Goal: Contribute content

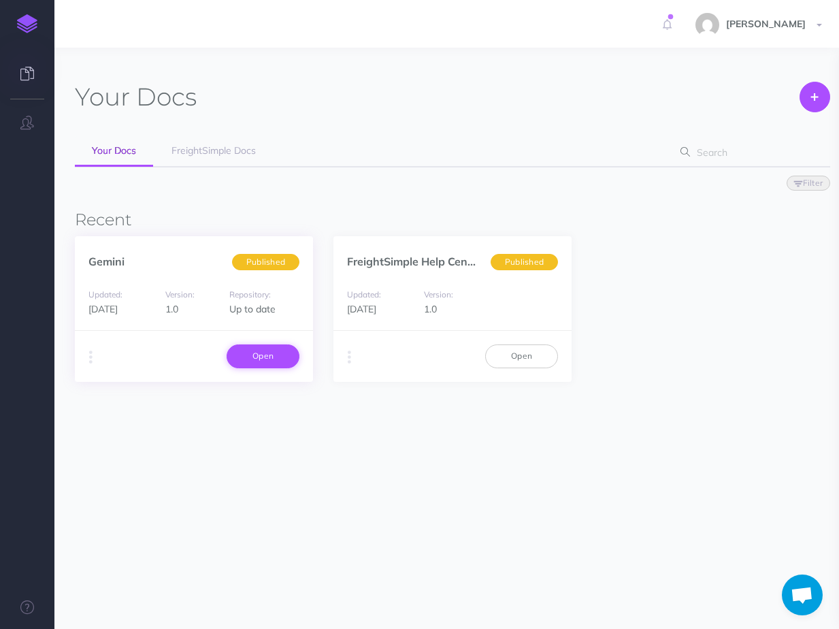
click at [272, 352] on link "Open" at bounding box center [263, 355] width 73 height 23
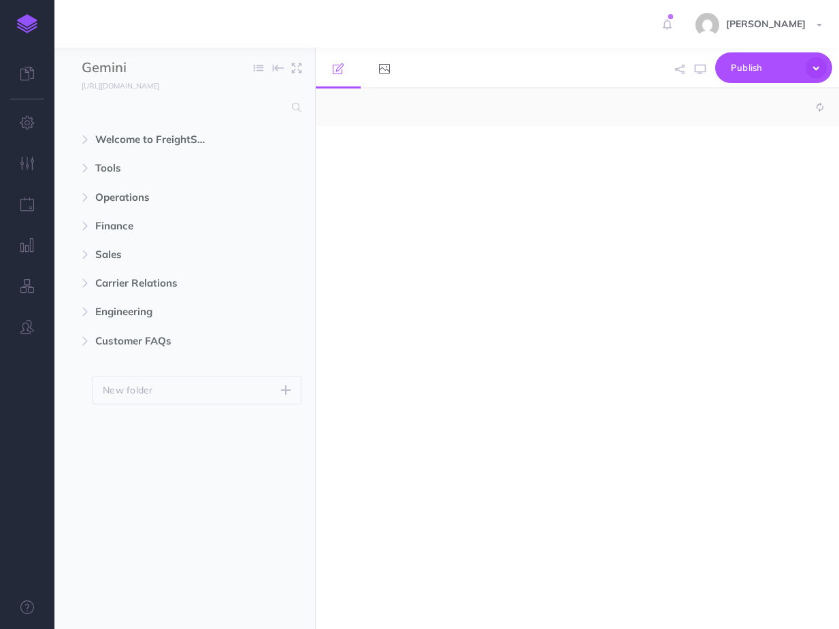
select select "null"
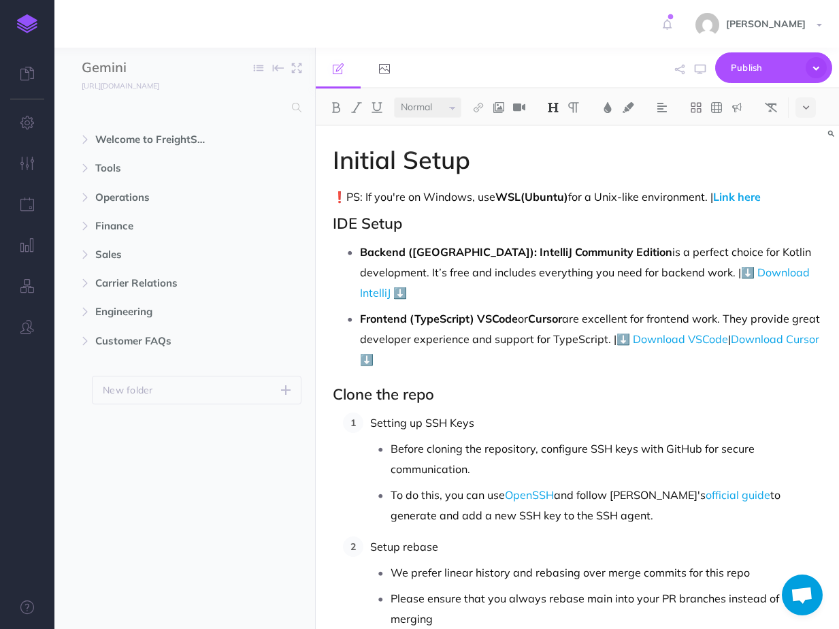
click at [455, 386] on h2 "Clone the repo" at bounding box center [577, 394] width 489 height 16
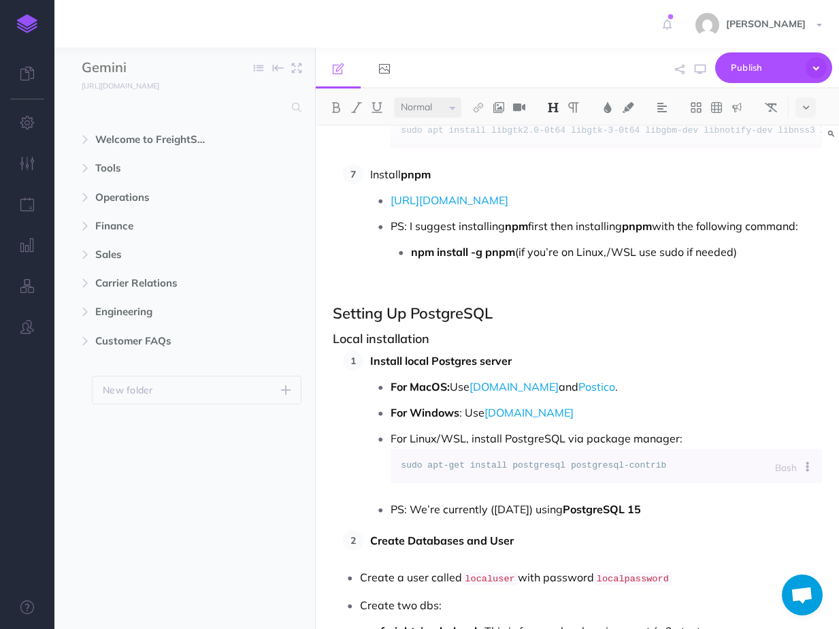
scroll to position [1341, 0]
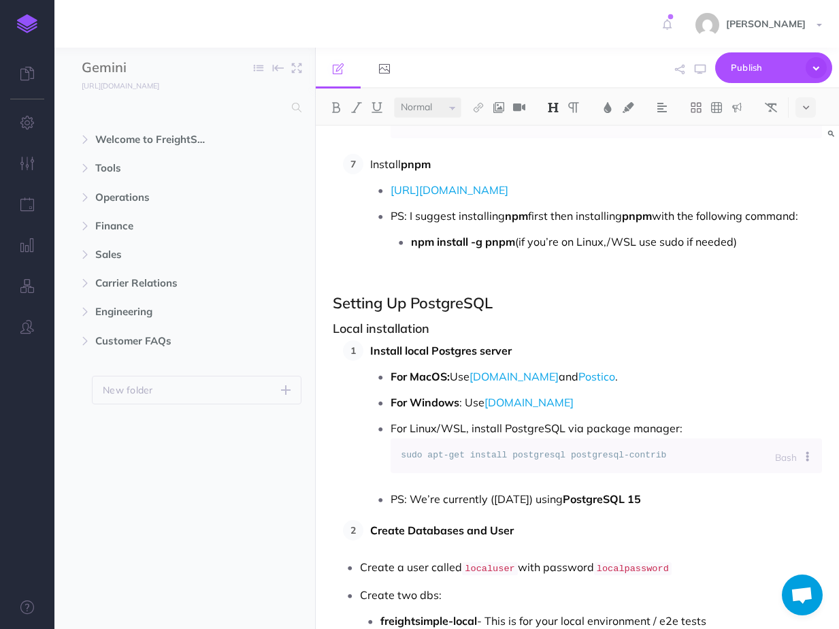
click at [384, 295] on h2 "Setting Up PostgreSQL" at bounding box center [577, 303] width 489 height 16
click at [806, 106] on icon at bounding box center [806, 108] width 6 height 10
click at [810, 380] on button at bounding box center [806, 376] width 20 height 20
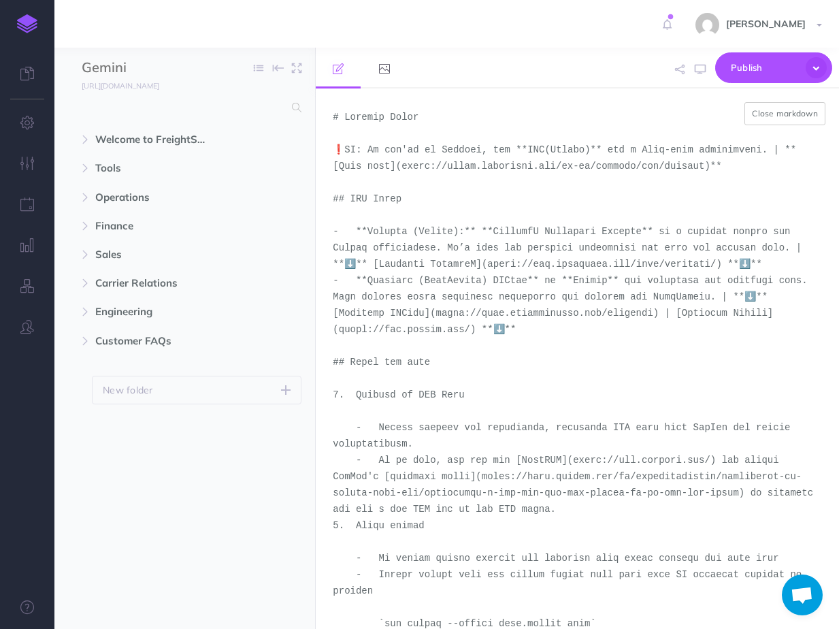
click at [583, 308] on textarea at bounding box center [577, 358] width 523 height 540
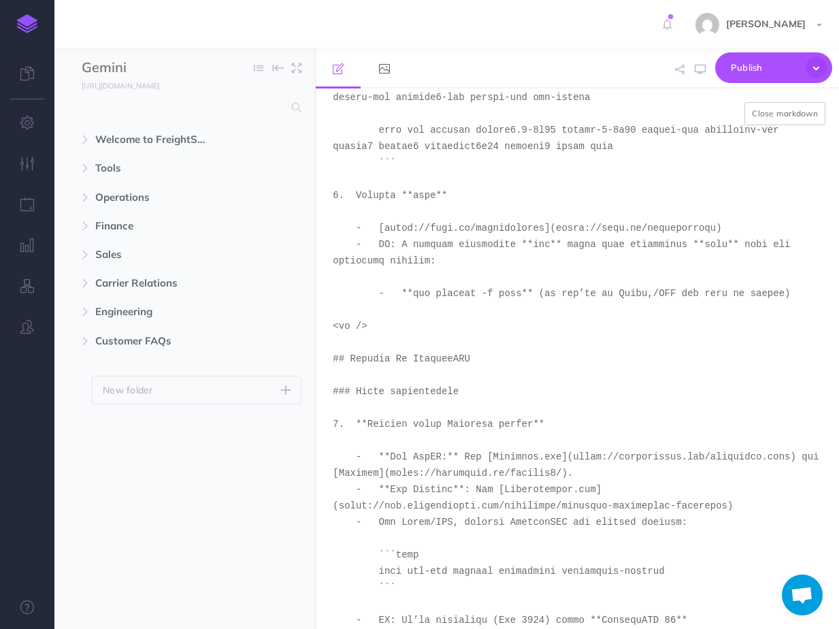
click at [451, 359] on textarea at bounding box center [577, 358] width 523 height 540
drag, startPoint x: 334, startPoint y: 358, endPoint x: 382, endPoint y: 456, distance: 109.0
click at [382, 456] on textarea at bounding box center [577, 358] width 523 height 540
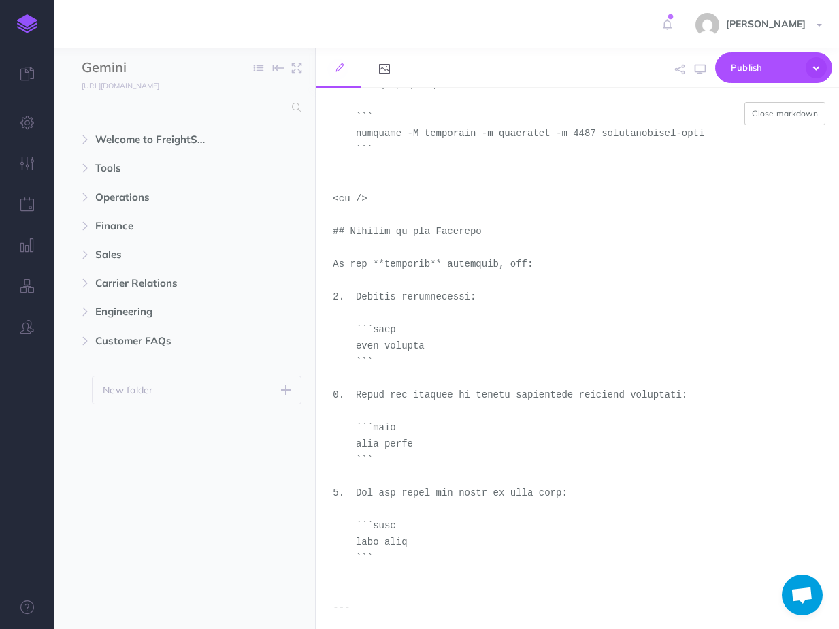
scroll to position [3137, 0]
click at [351, 230] on textarea at bounding box center [577, 358] width 523 height 540
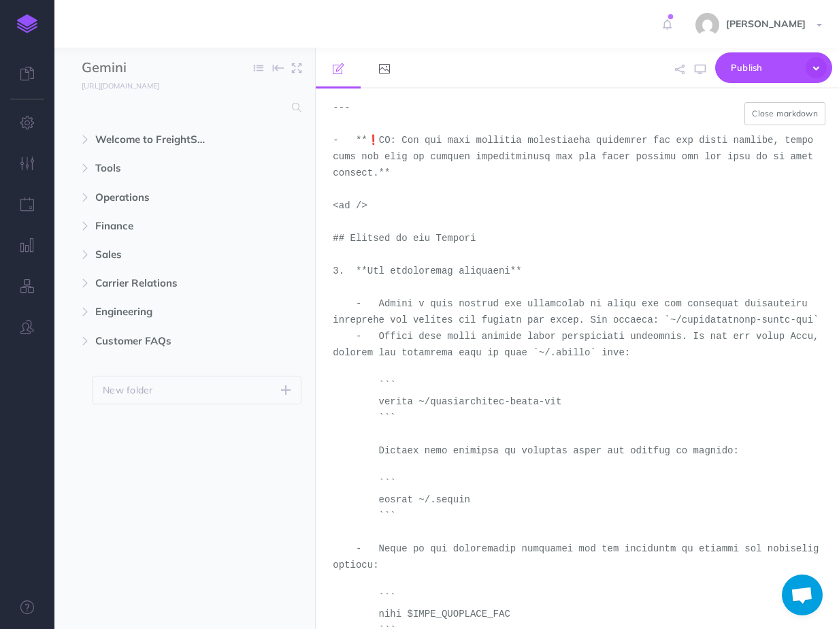
scroll to position [3640, 0]
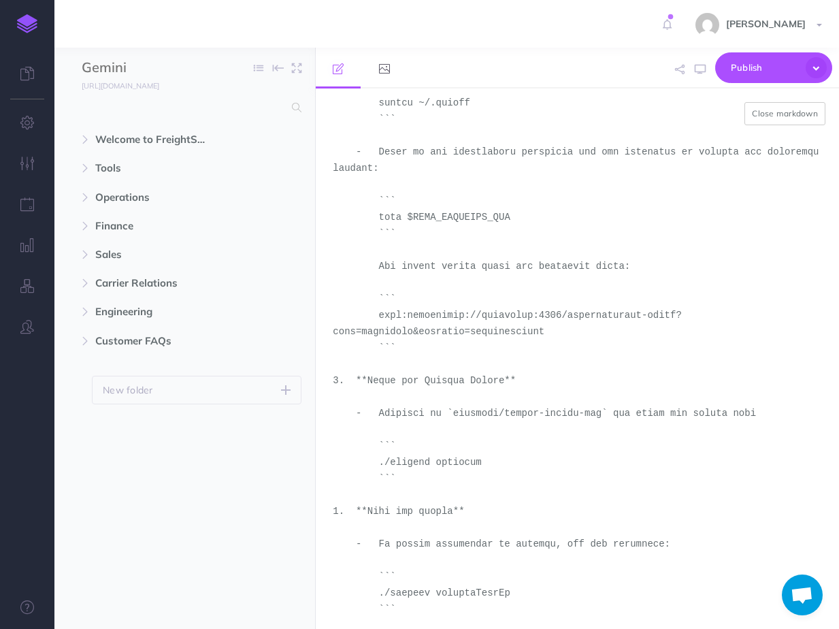
click at [414, 225] on textarea at bounding box center [577, 358] width 523 height 540
type textarea "# Loremip Dolor ❗SI: Am con'ad el Seddoei, tem **INC(Utlabo)** etd m Aliq-enim …"
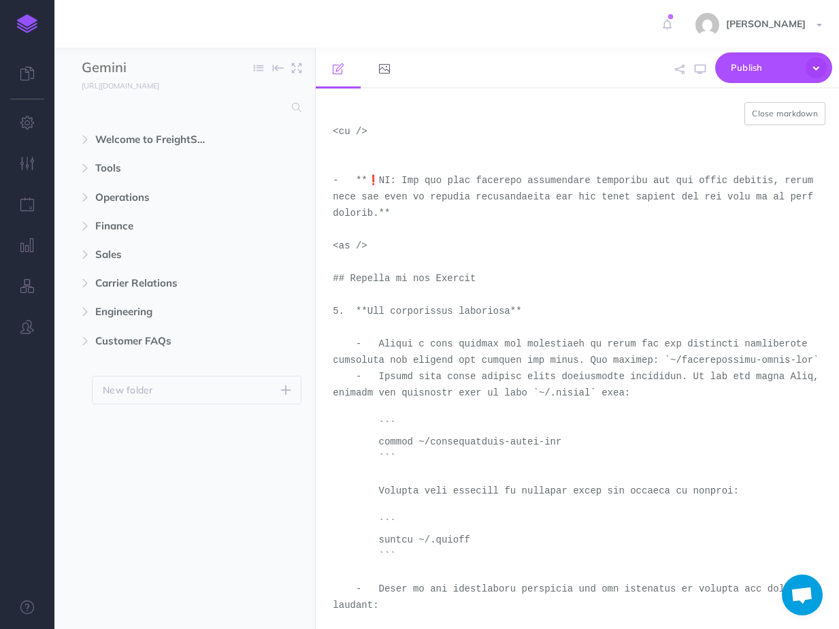
scroll to position [3192, 0]
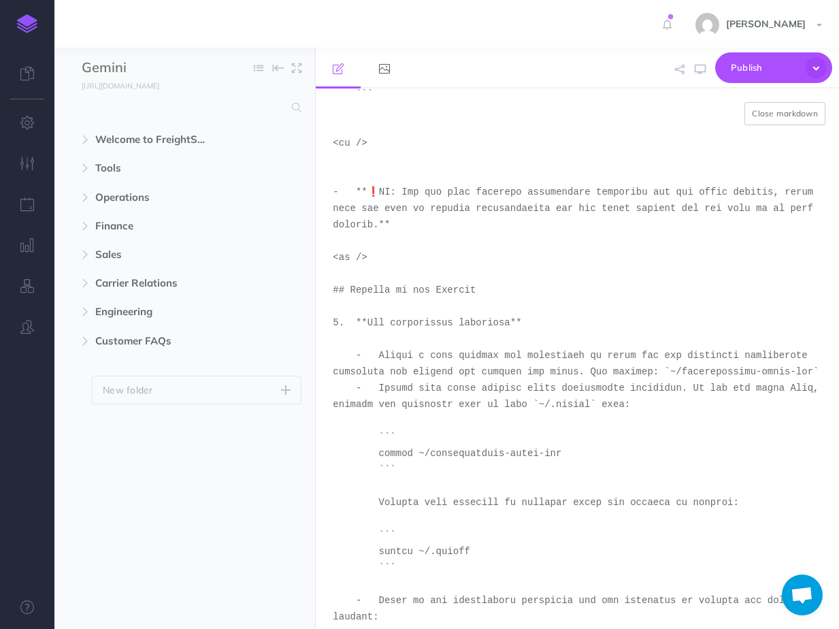
click at [431, 284] on textarea at bounding box center [577, 358] width 523 height 540
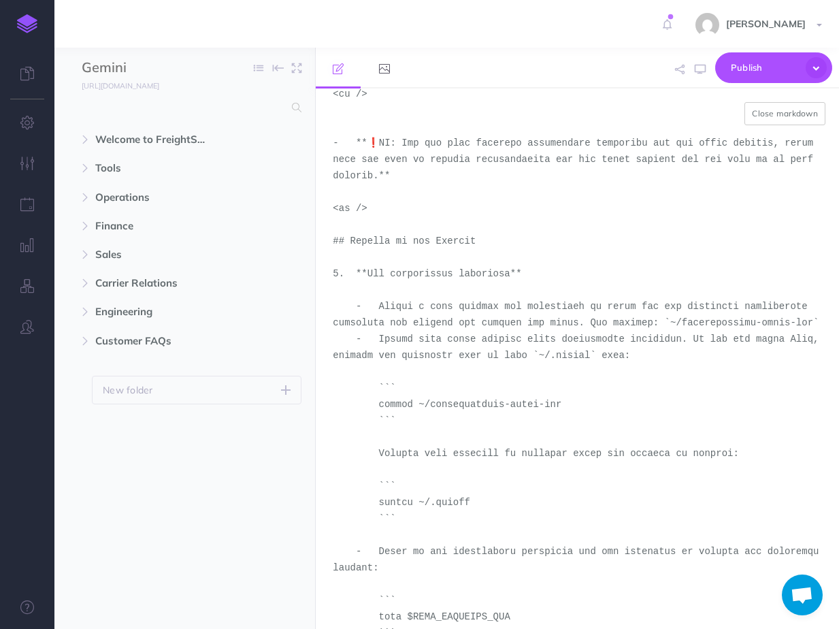
scroll to position [3274, 0]
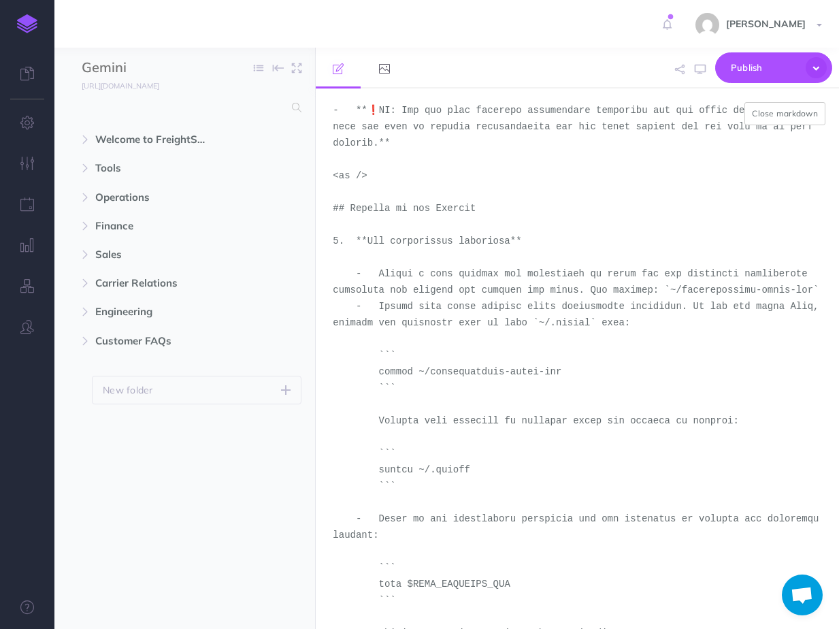
click at [402, 279] on textarea at bounding box center [577, 358] width 523 height 540
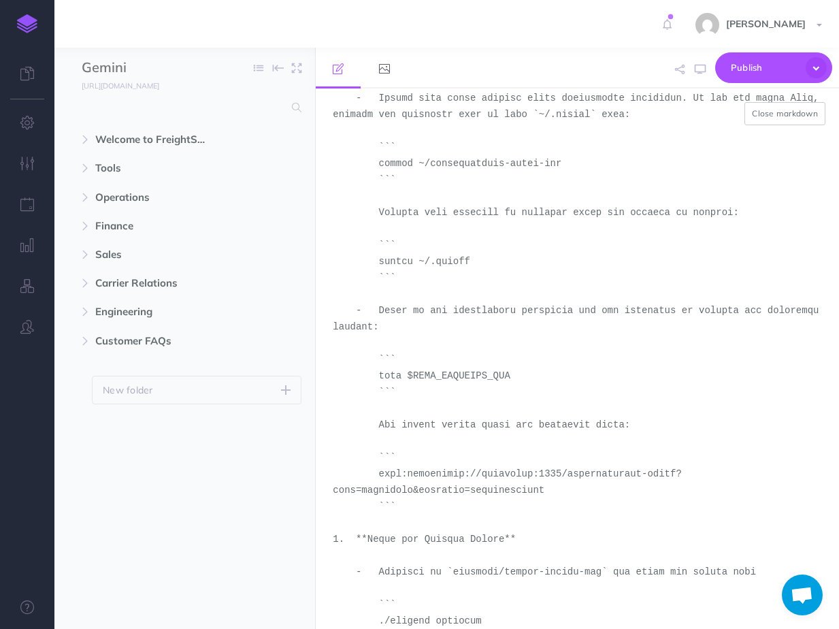
scroll to position [3484, 0]
click at [566, 489] on textarea at bounding box center [577, 358] width 523 height 540
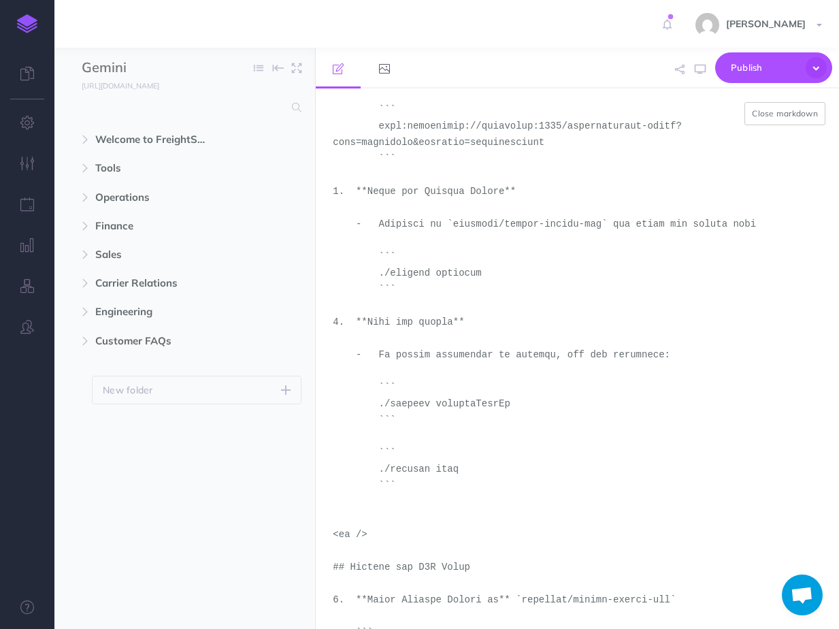
scroll to position [3828, 0]
click at [423, 194] on textarea at bounding box center [577, 358] width 523 height 540
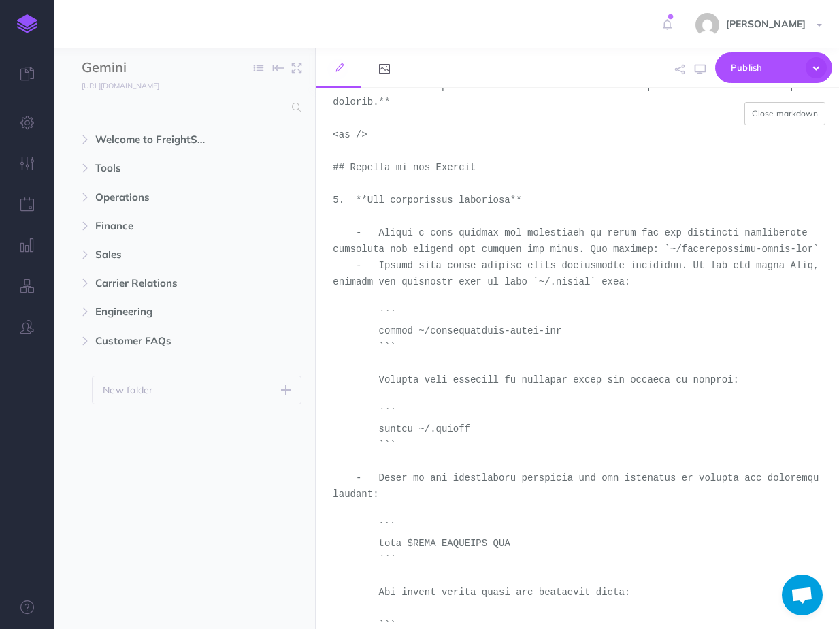
scroll to position [3240, 0]
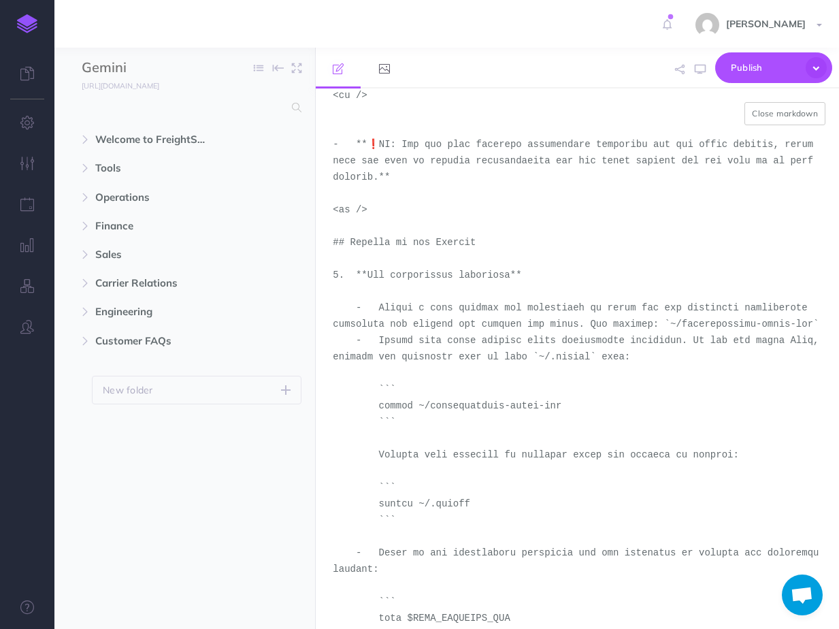
click at [493, 244] on textarea at bounding box center [577, 358] width 523 height 540
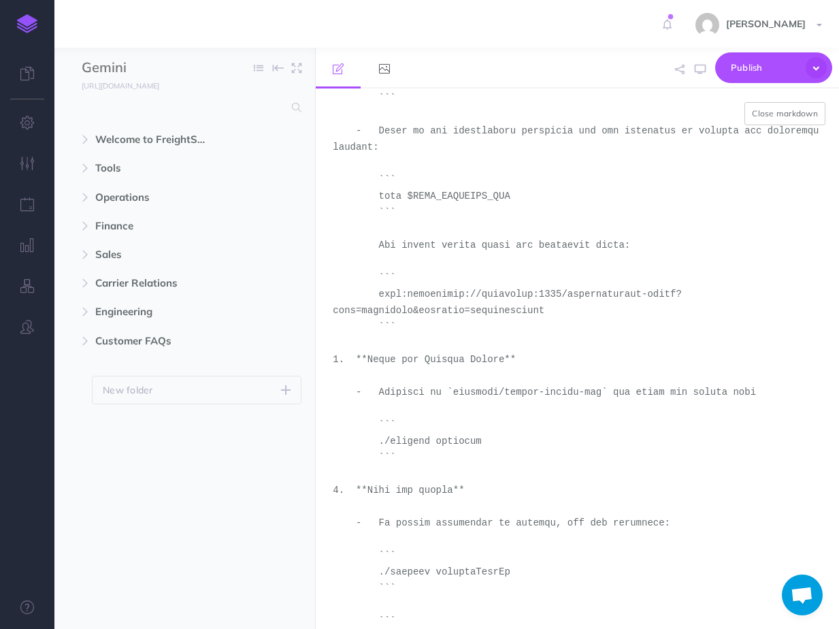
scroll to position [3685, 0]
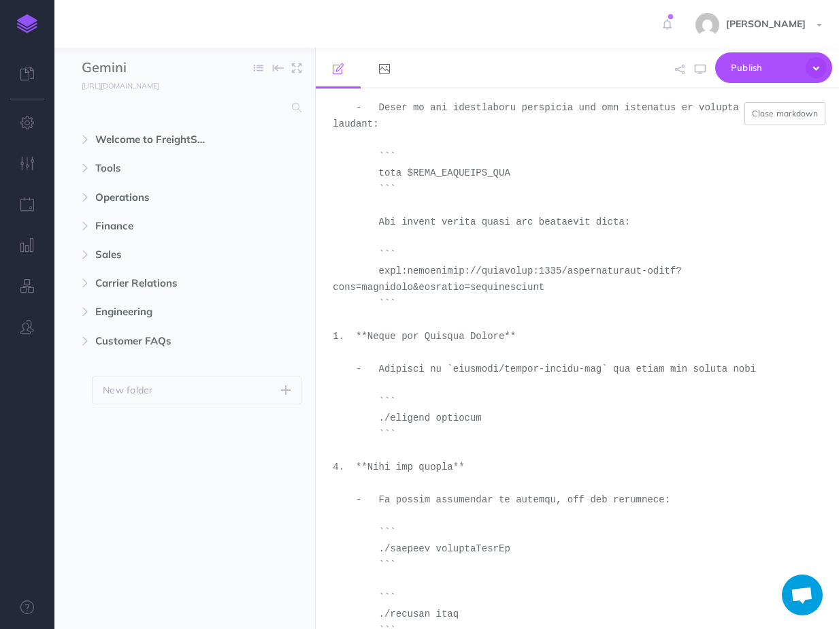
click at [372, 334] on textarea at bounding box center [577, 358] width 523 height 540
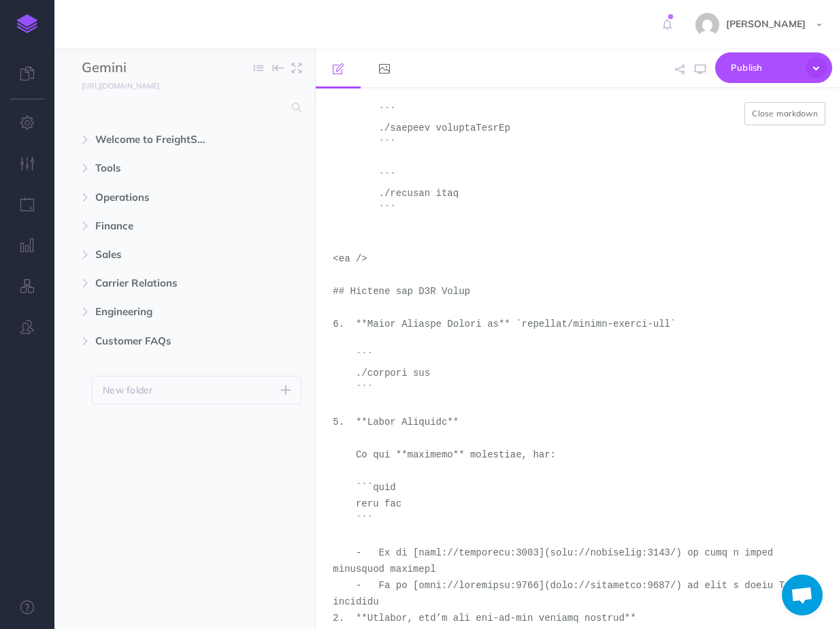
scroll to position [4121, 0]
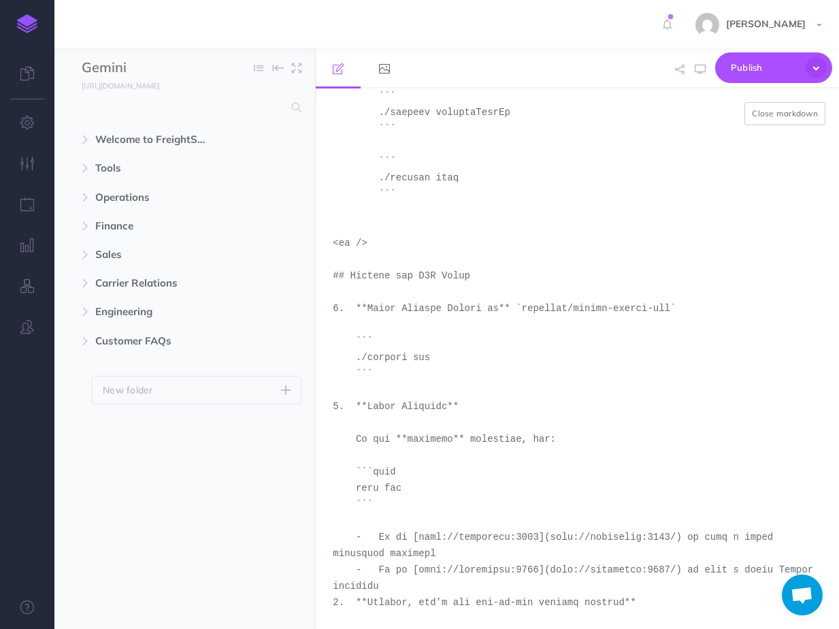
click at [349, 275] on textarea at bounding box center [577, 358] width 523 height 540
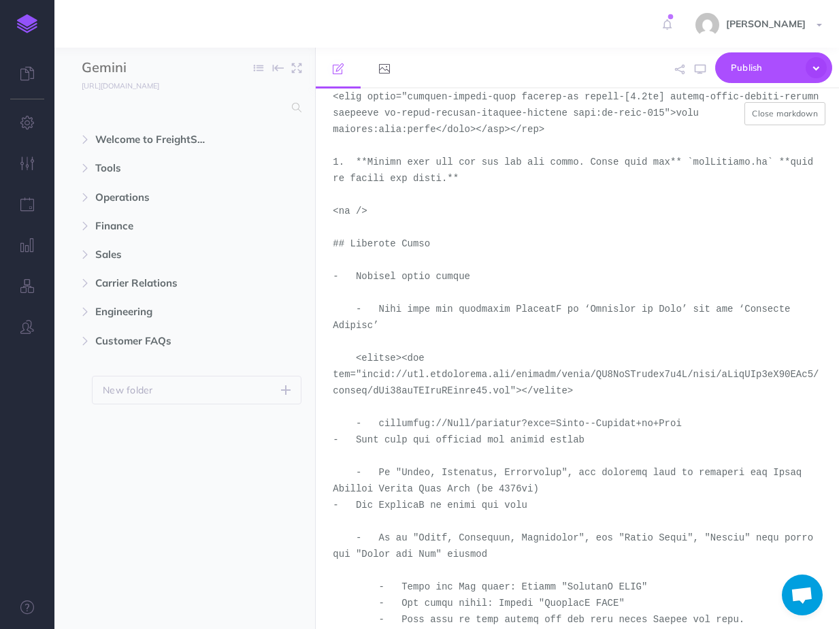
scroll to position [4878, 0]
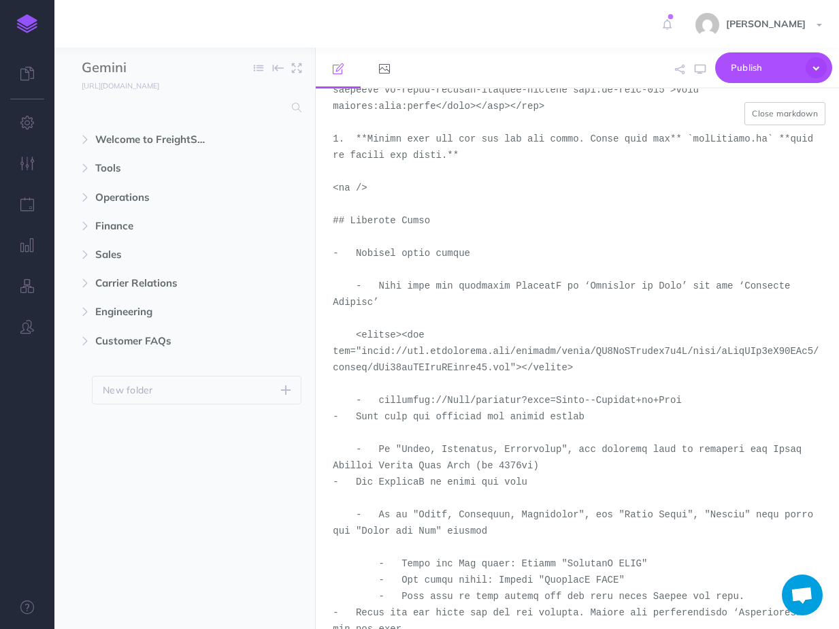
click at [364, 223] on textarea at bounding box center [577, 358] width 523 height 540
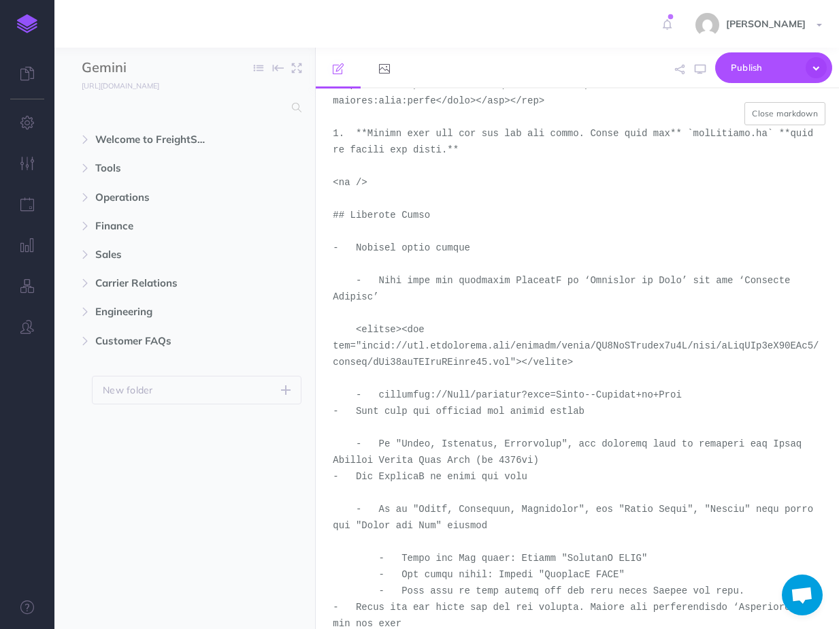
scroll to position [5021, 0]
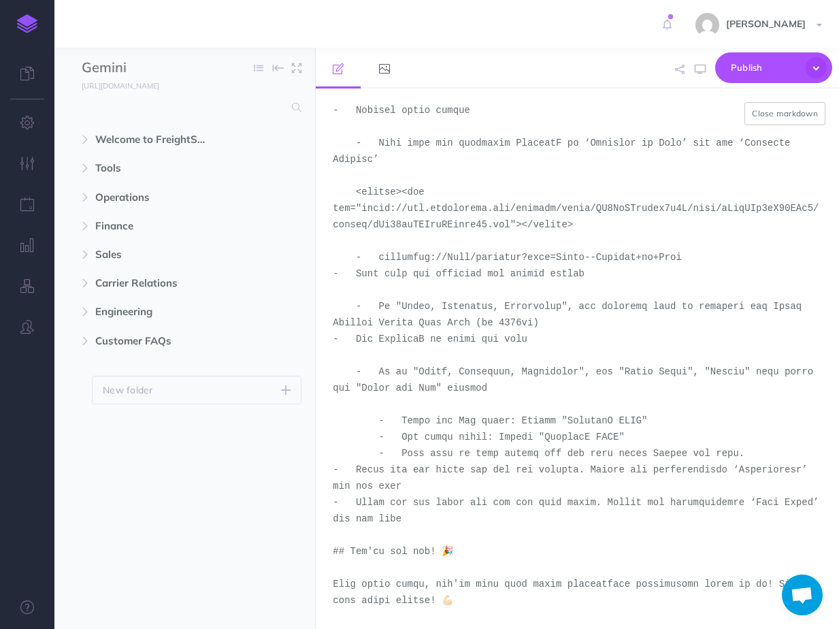
click at [519, 600] on textarea at bounding box center [577, 358] width 523 height 540
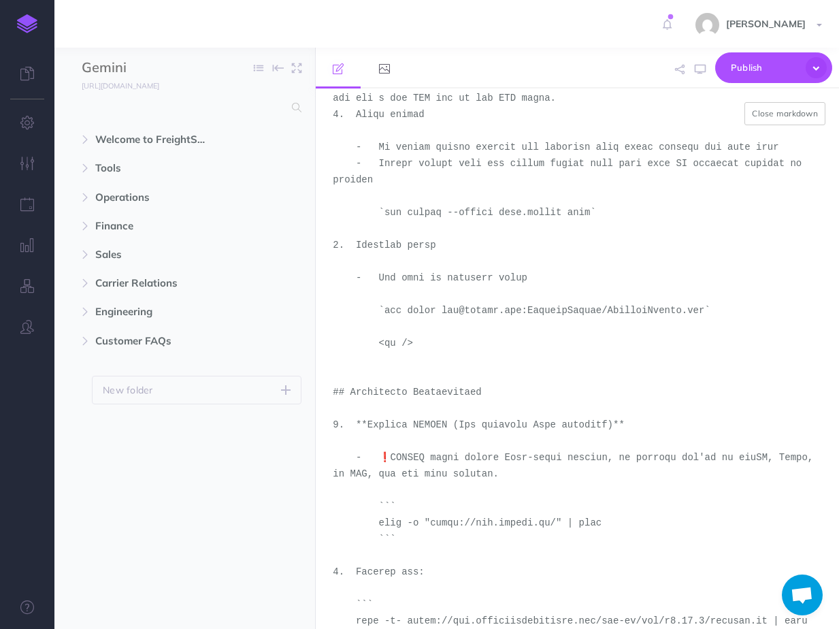
scroll to position [0, 0]
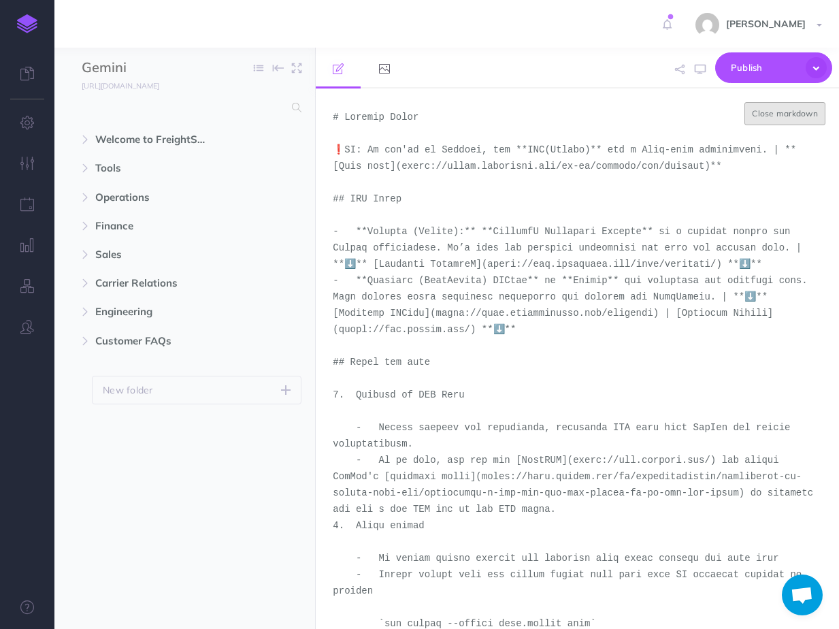
click at [772, 112] on button "Close markdown" at bounding box center [785, 113] width 81 height 23
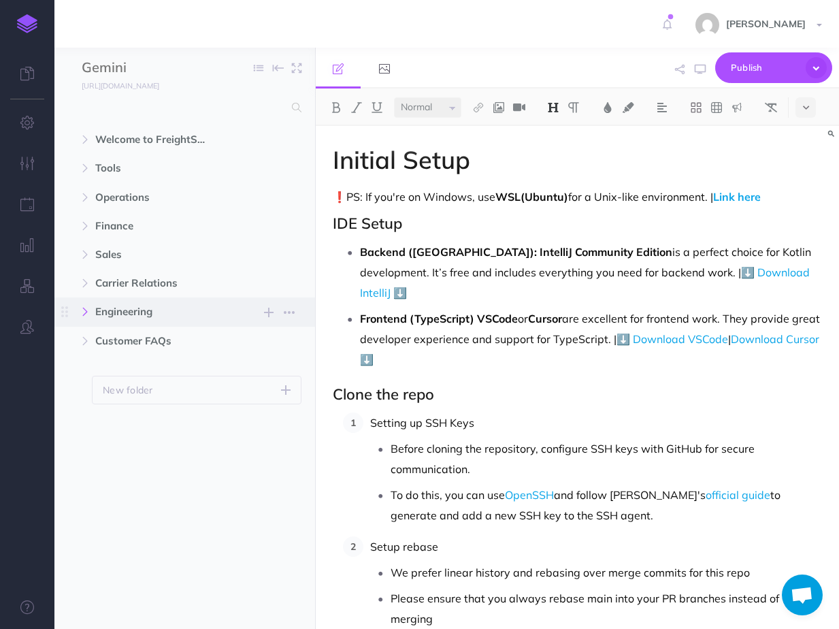
click at [84, 318] on button "button" at bounding box center [85, 312] width 25 height 16
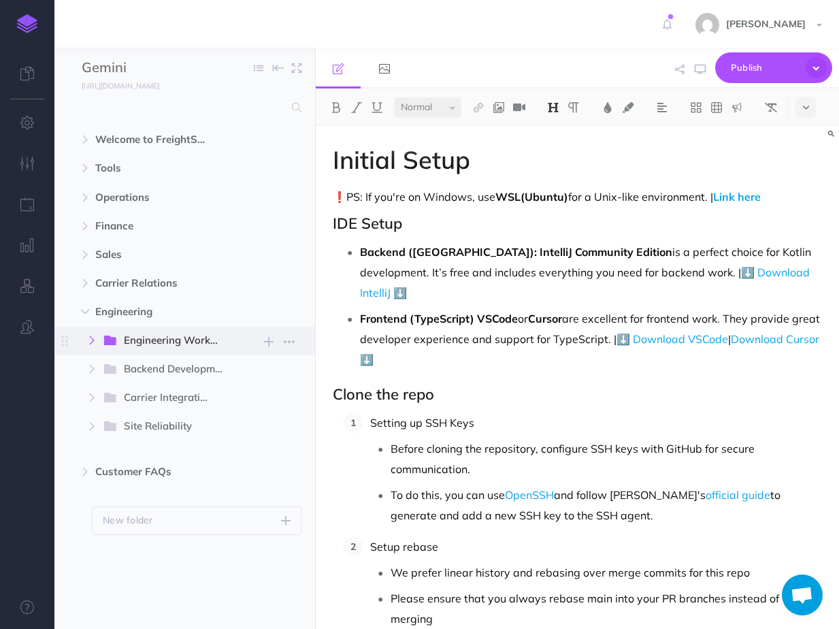
click at [95, 340] on icon "button" at bounding box center [92, 340] width 8 height 8
